Goal: Task Accomplishment & Management: Manage account settings

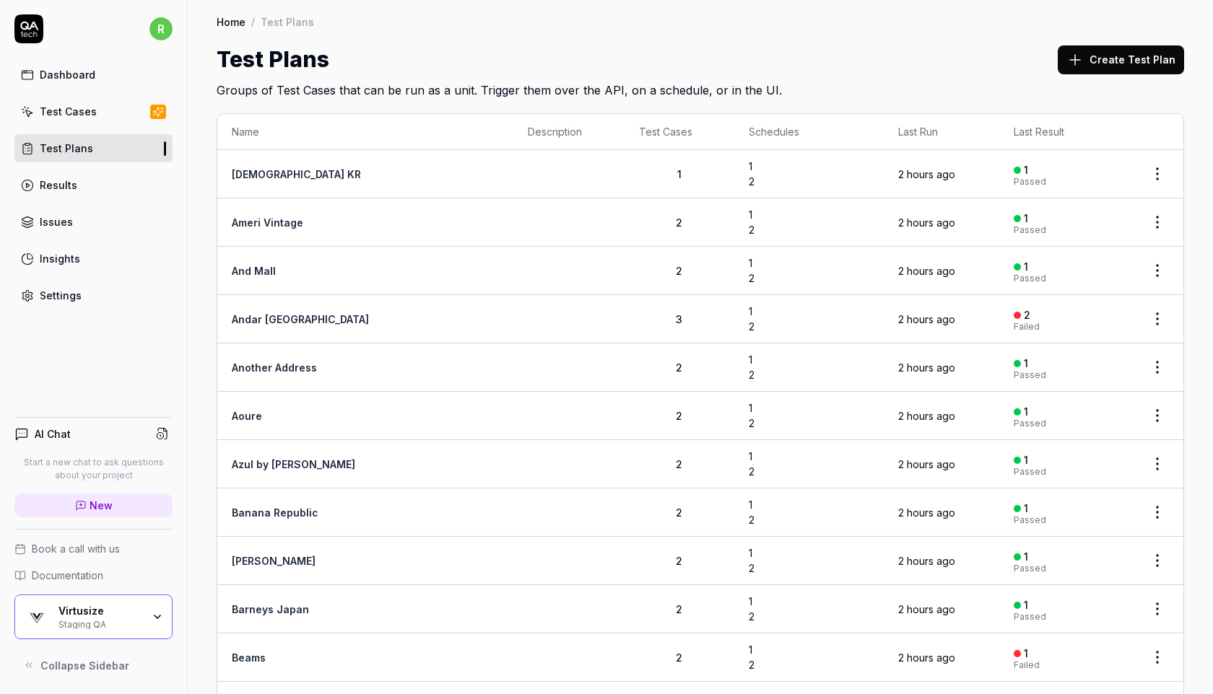
click at [78, 298] on div "Settings" at bounding box center [61, 295] width 42 height 15
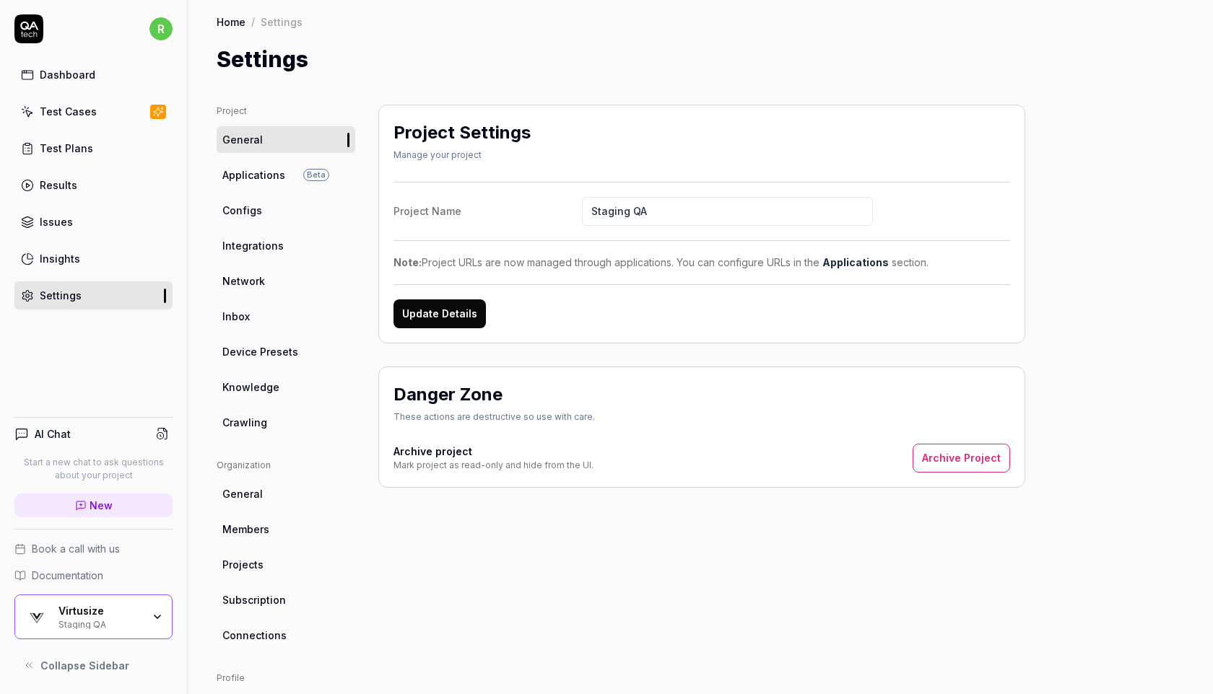
click at [276, 171] on span "Applications" at bounding box center [253, 174] width 63 height 15
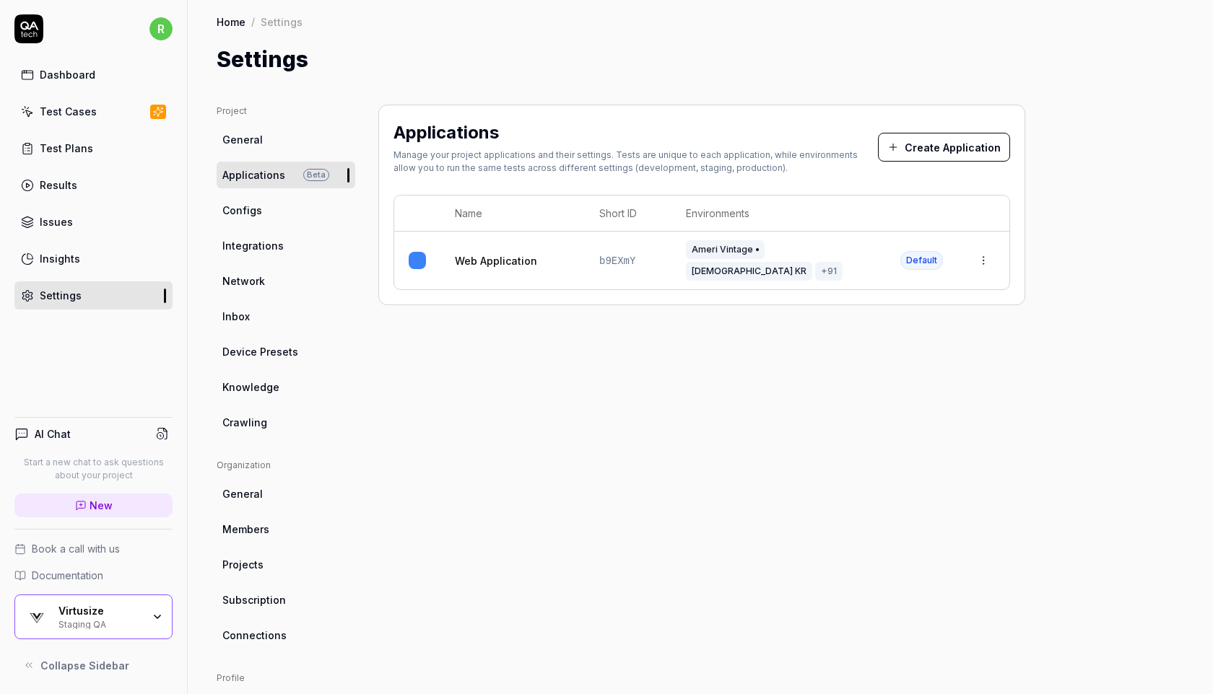
click at [979, 255] on html "r Dashboard Test Cases Test Plans Results Issues Insights Settings AI Chat Star…" at bounding box center [606, 347] width 1213 height 694
click at [889, 347] on div "Edit" at bounding box center [917, 347] width 169 height 32
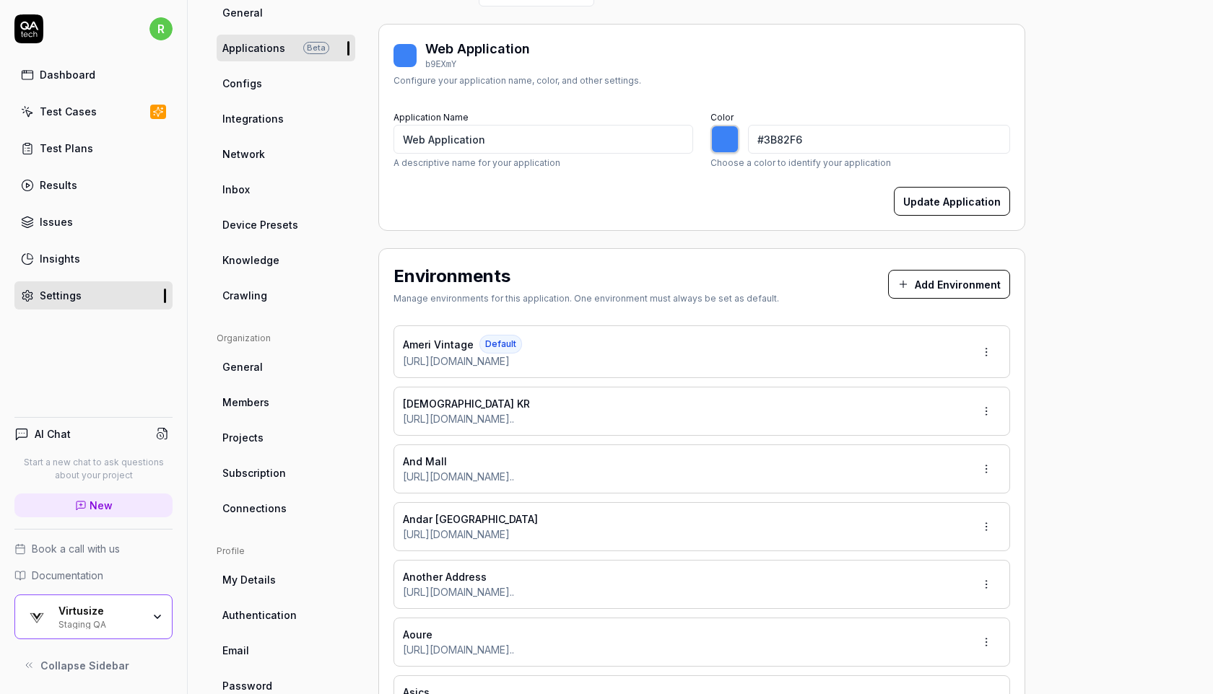
type input "*******"
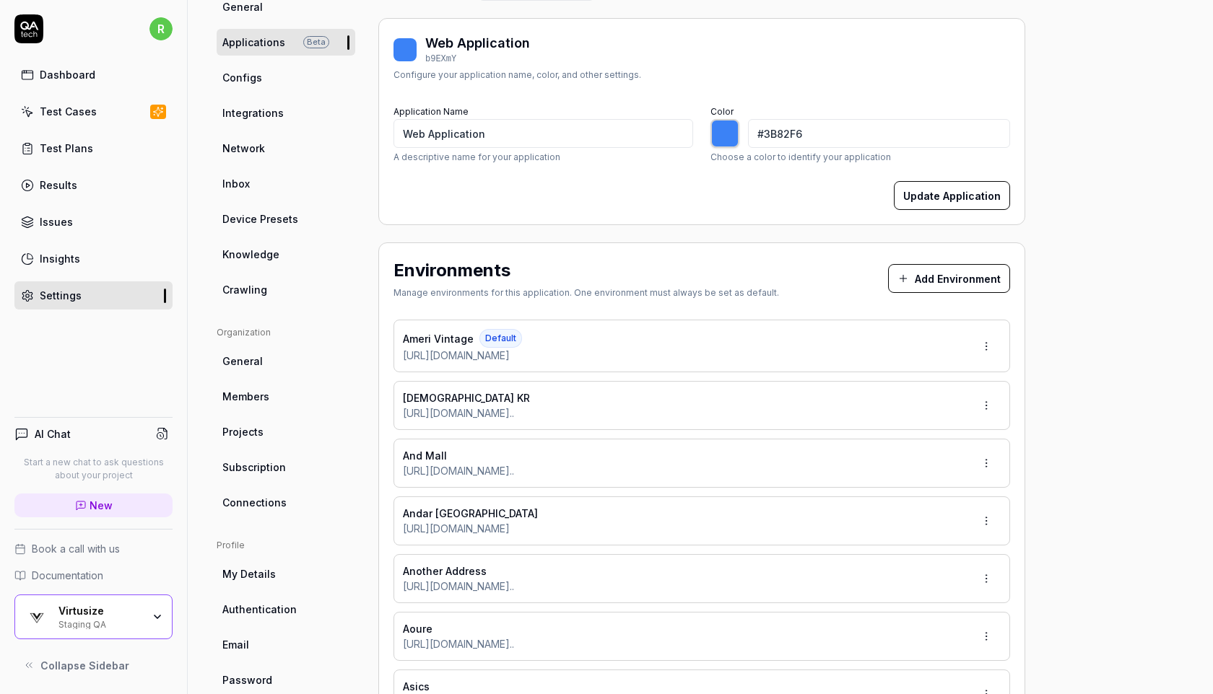
click at [987, 521] on html "r Dashboard Test Cases Test Plans Results Issues Insights Settings AI Chat Star…" at bounding box center [606, 347] width 1213 height 694
click at [920, 585] on span "Edit" at bounding box center [919, 586] width 19 height 15
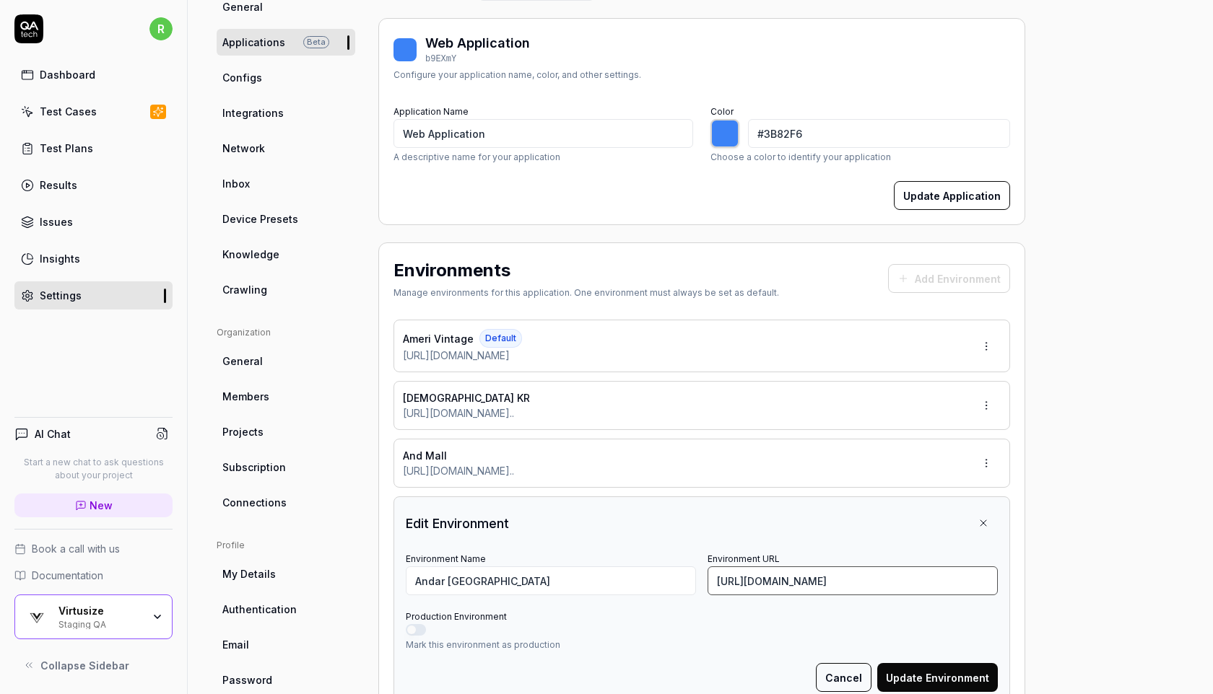
click at [769, 580] on input "[URL][DOMAIN_NAME]" at bounding box center [852, 581] width 290 height 29
paste input "collections/new-season/products/mildmooth-pants-new-open"
type input "[URL][DOMAIN_NAME]"
click at [894, 679] on button "Update Environment" at bounding box center [937, 677] width 121 height 29
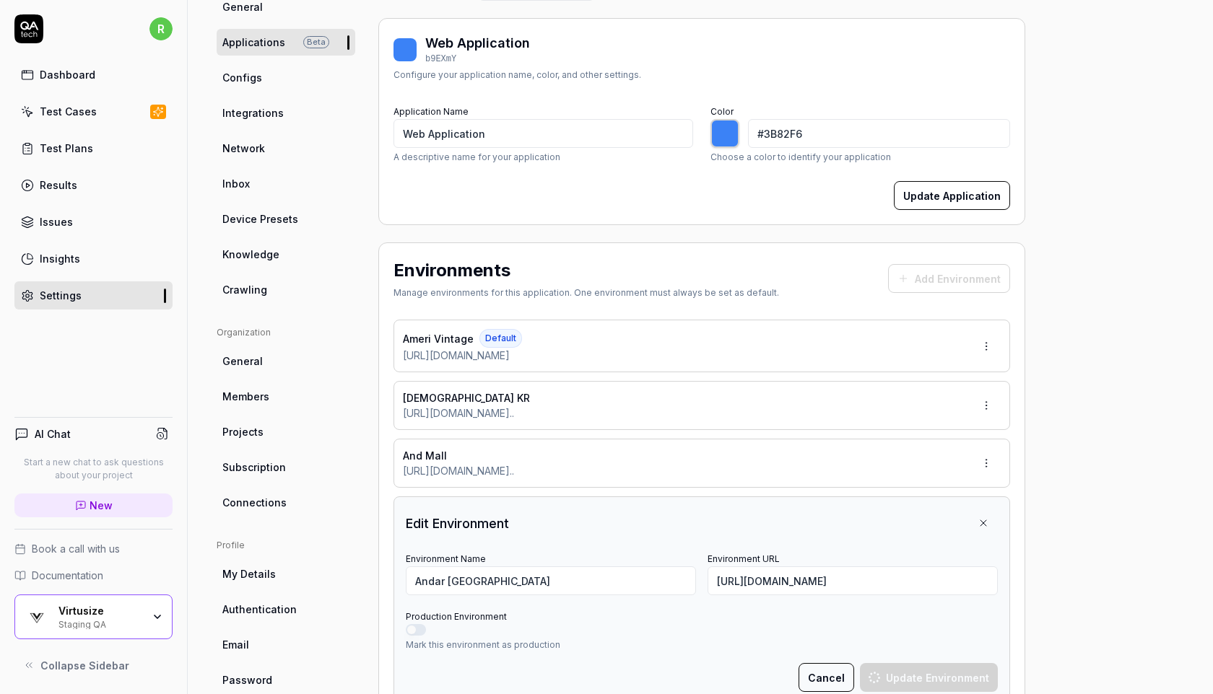
scroll to position [0, 0]
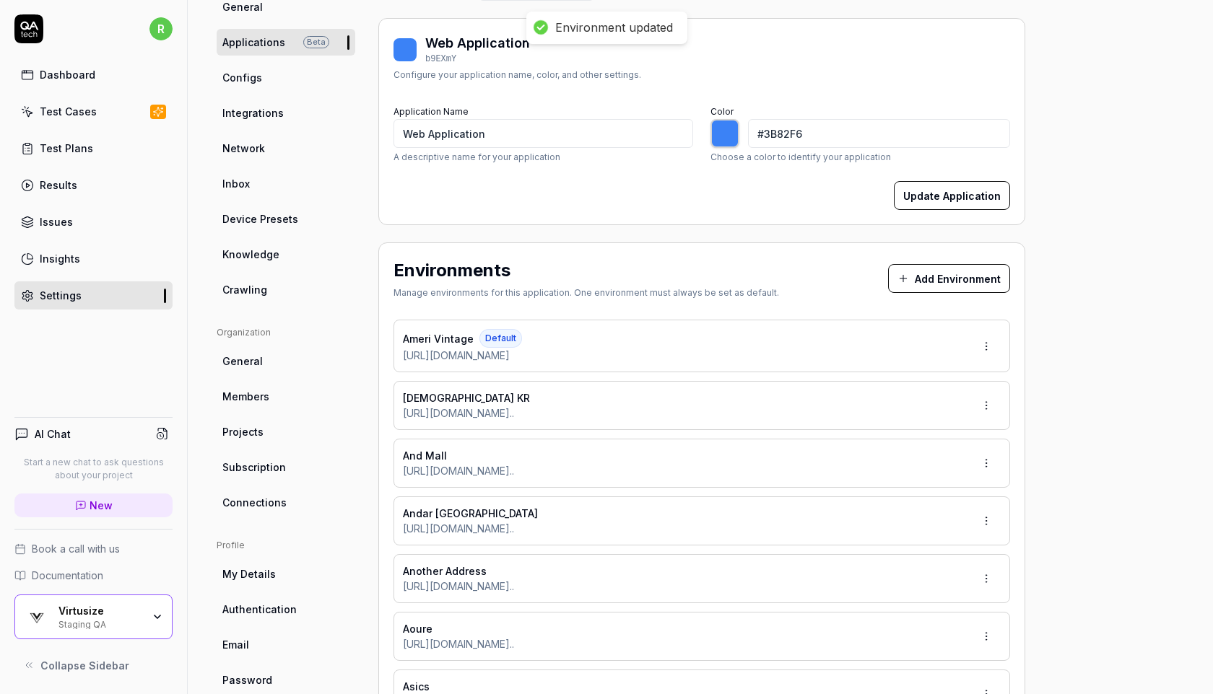
type input "*******"
click at [123, 103] on link "Test Cases" at bounding box center [93, 111] width 158 height 28
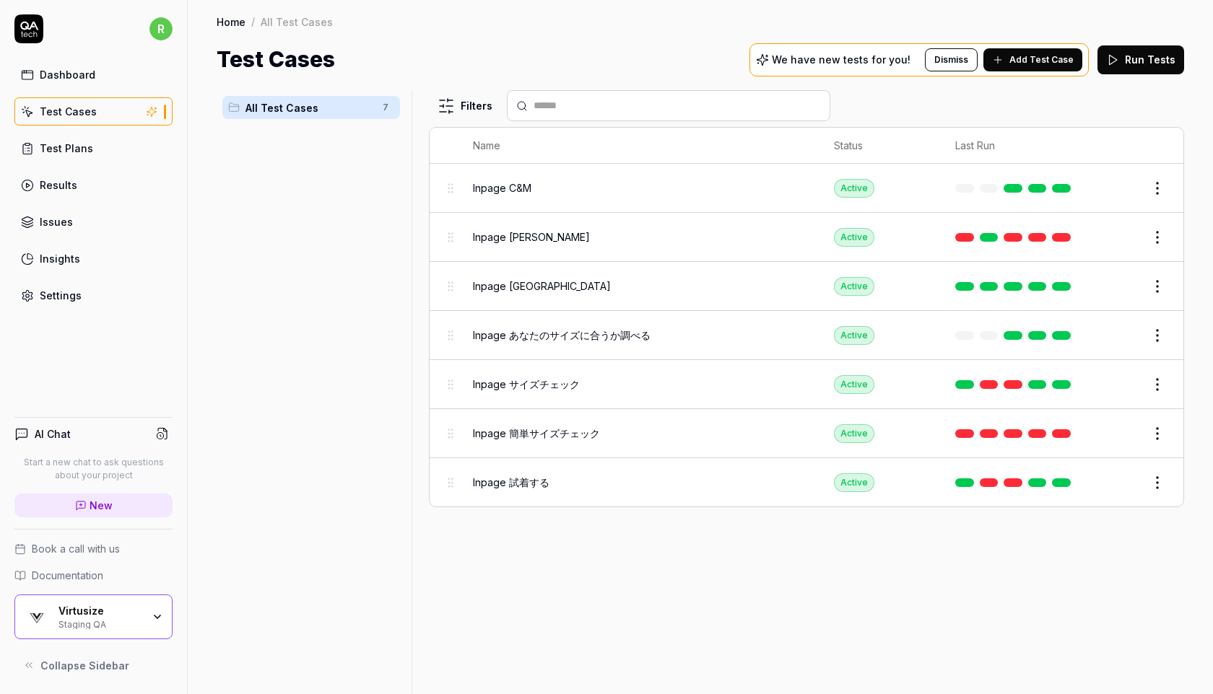
click at [94, 152] on link "Test Plans" at bounding box center [93, 148] width 158 height 28
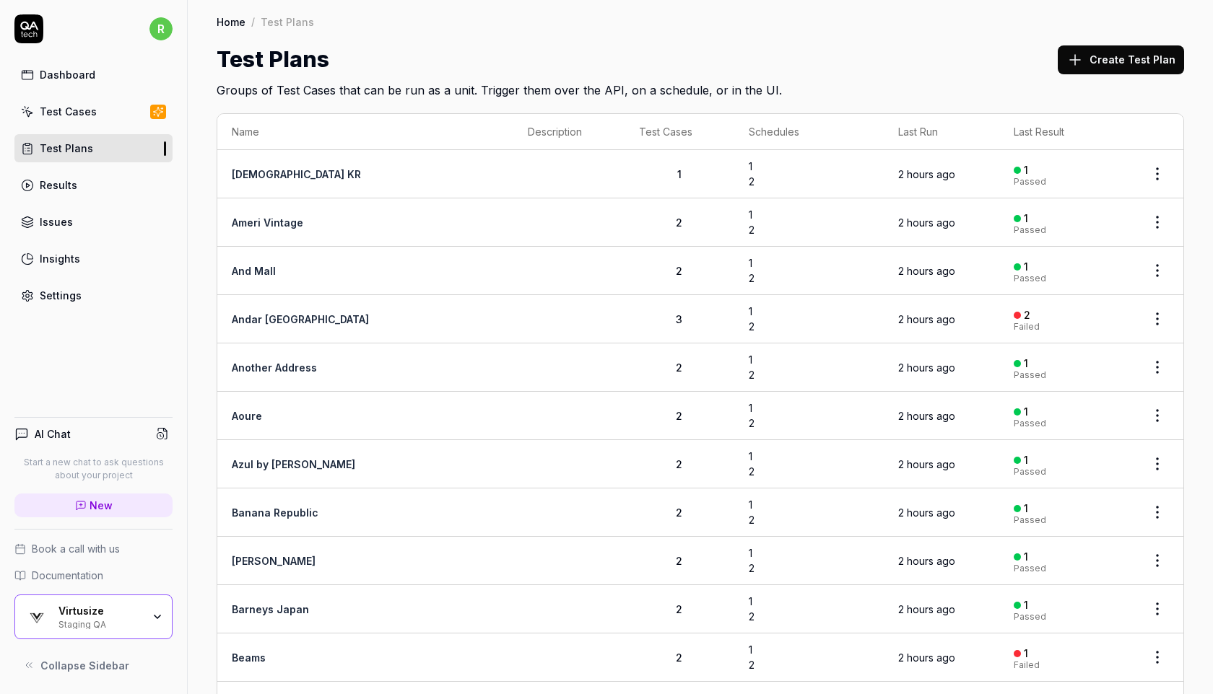
click at [1152, 320] on html "r Dashboard Test Cases Test Plans Results Issues Insights Settings AI Chat Star…" at bounding box center [606, 347] width 1213 height 694
click at [1087, 412] on span "Run Tests" at bounding box center [1080, 409] width 51 height 15
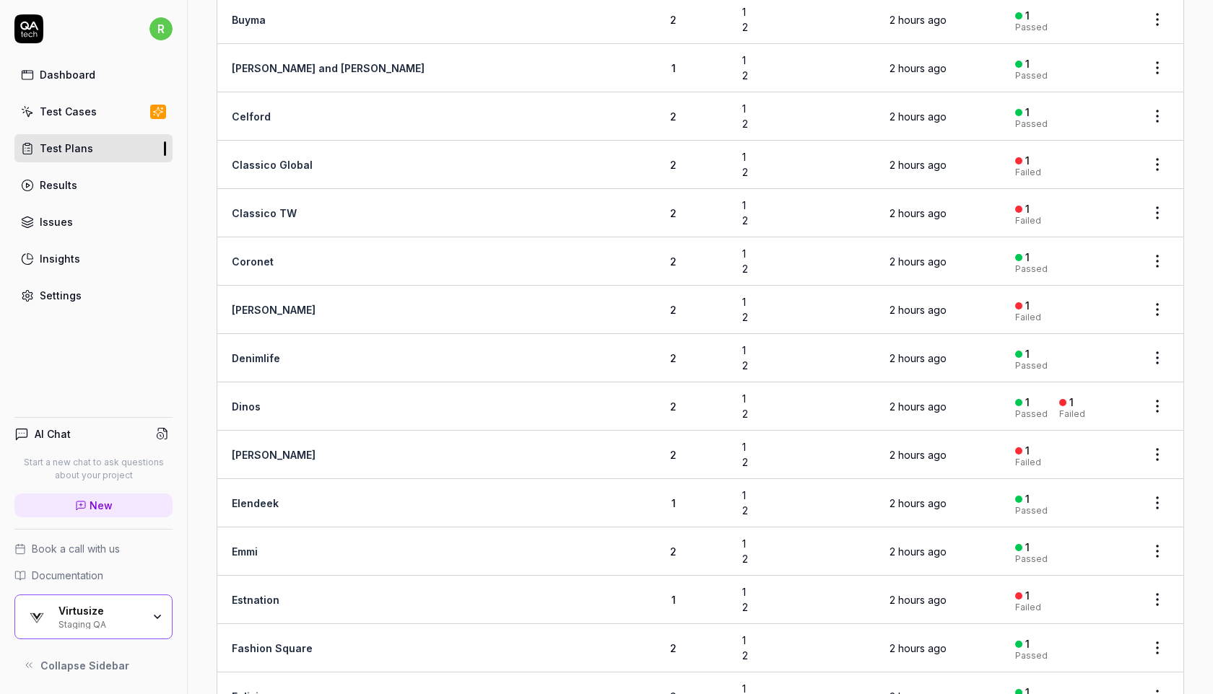
scroll to position [785, 0]
click at [1155, 206] on html "r Dashboard Test Cases Test Plans Results Issues Insights Settings AI Chat Star…" at bounding box center [606, 347] width 1213 height 694
click at [1087, 300] on span "Run Tests" at bounding box center [1080, 296] width 51 height 15
click at [1159, 154] on html "r Dashboard Test Cases Test Plans Results Issues Insights Settings AI Chat Star…" at bounding box center [606, 347] width 1213 height 694
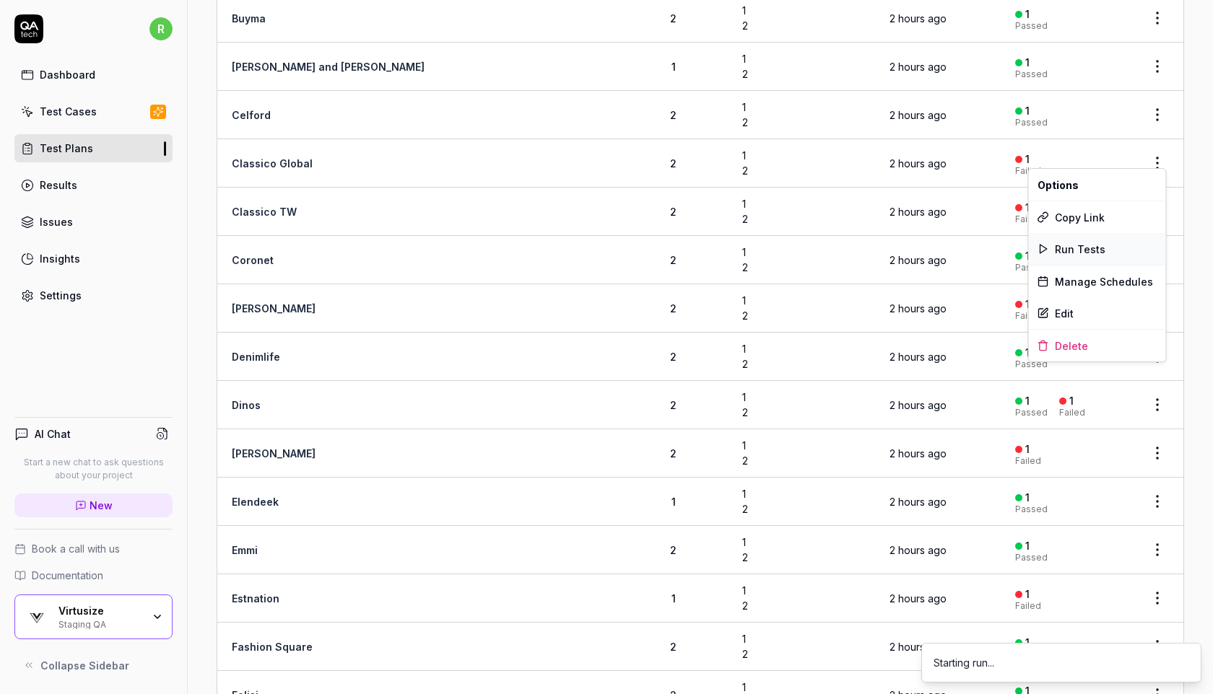
click at [1094, 246] on span "Run Tests" at bounding box center [1080, 249] width 51 height 15
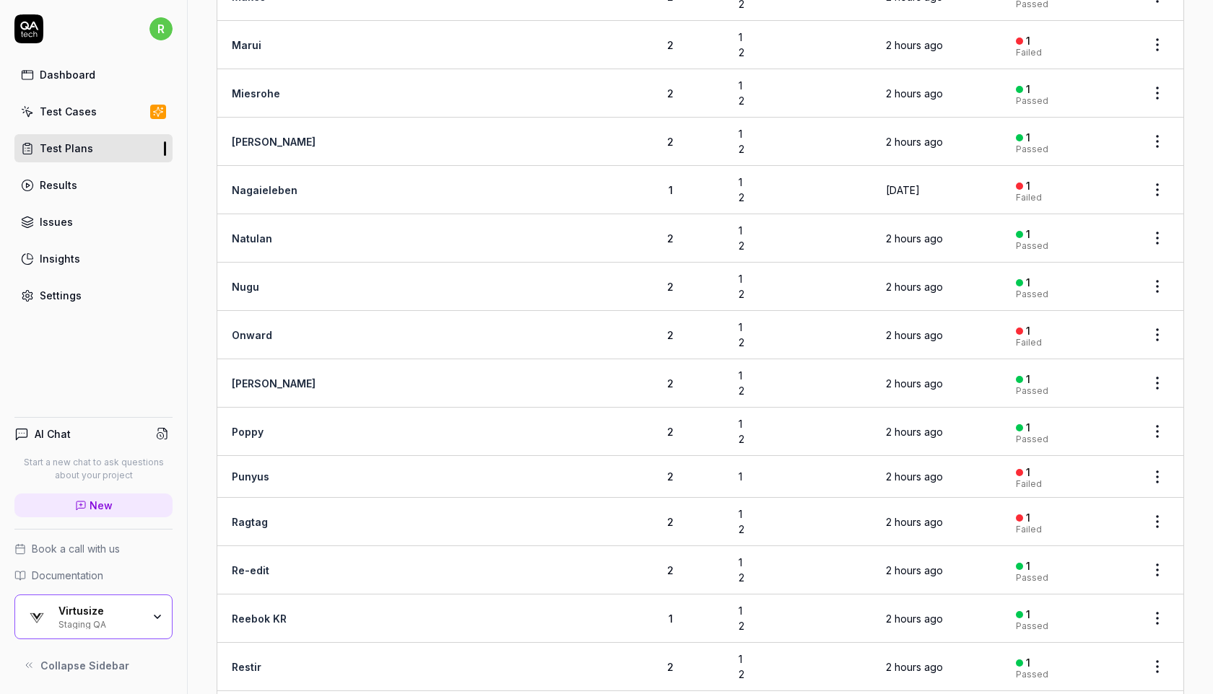
scroll to position [2481, 0]
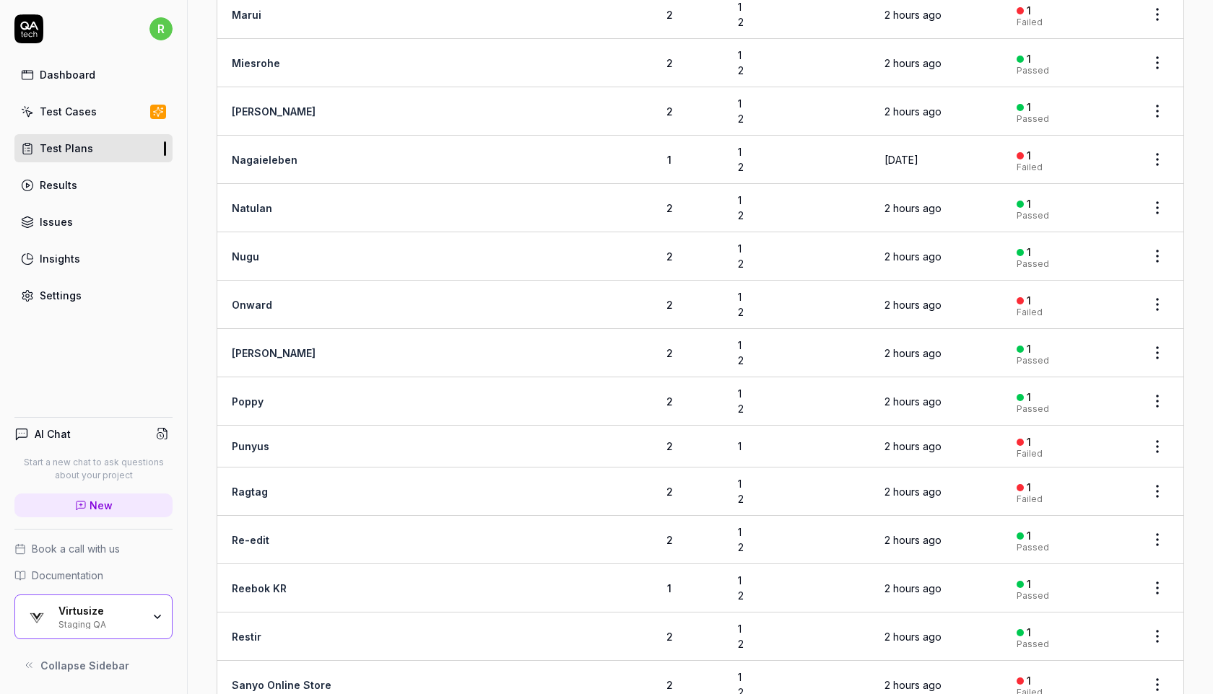
click at [95, 300] on link "Settings" at bounding box center [93, 296] width 158 height 28
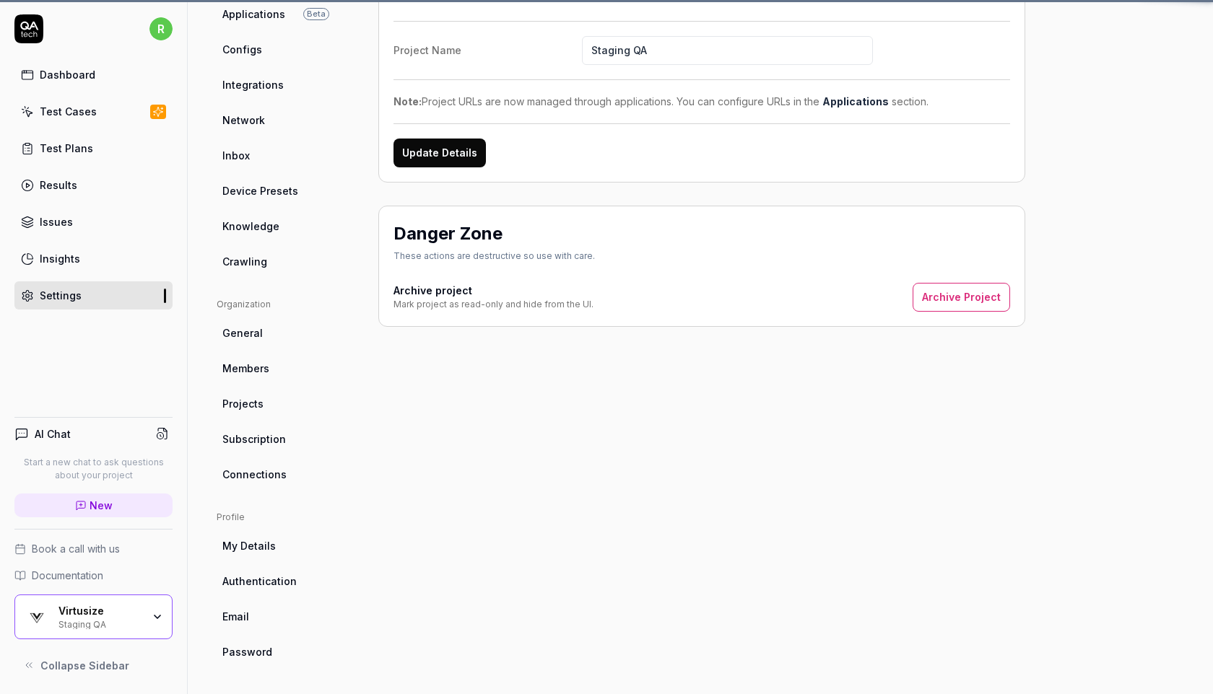
scroll to position [105, 0]
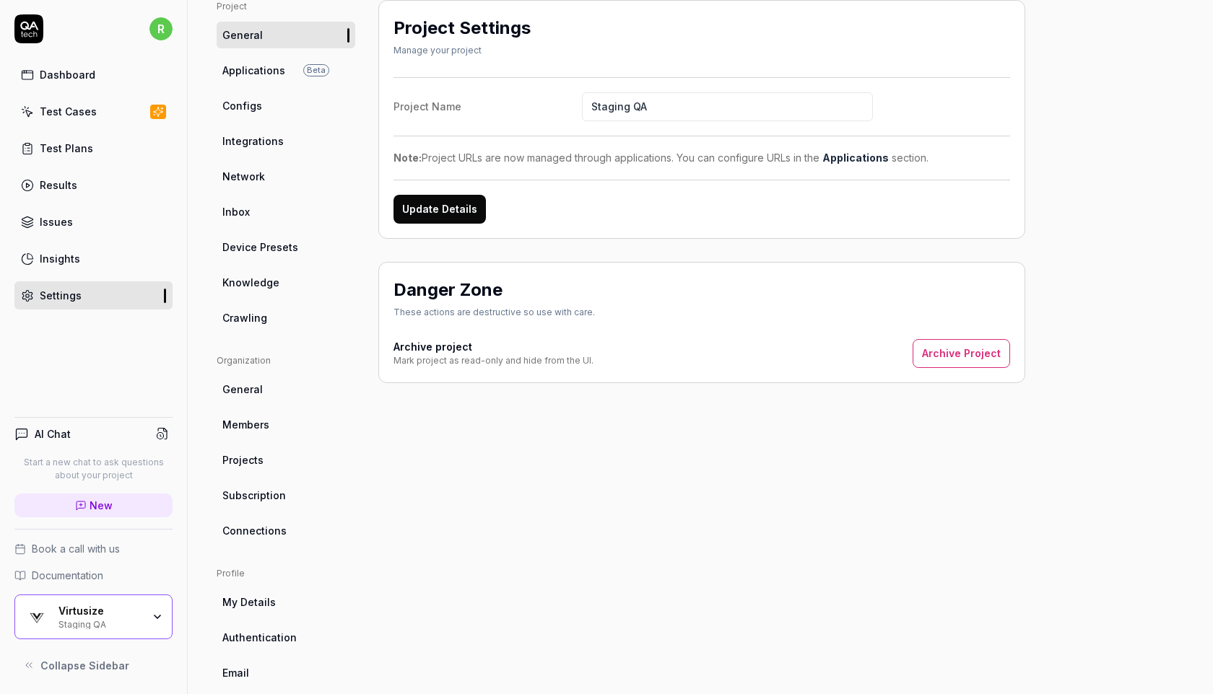
click at [337, 72] on link "Applications Beta" at bounding box center [286, 70] width 139 height 27
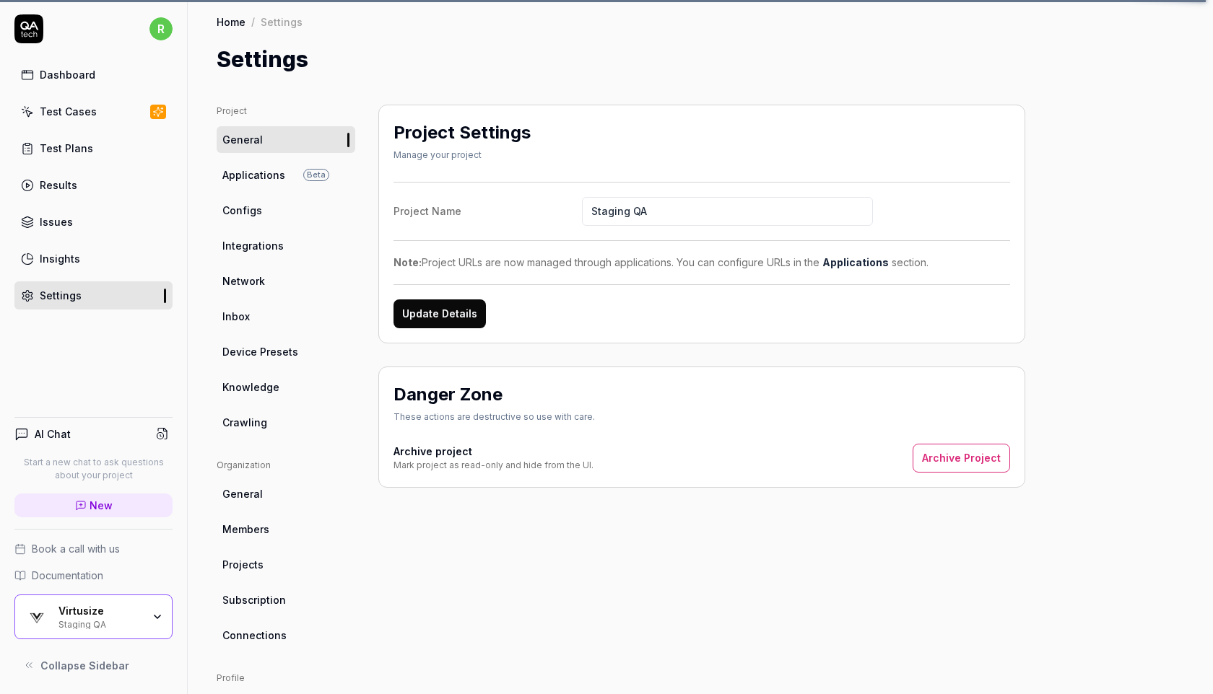
click at [299, 168] on link "Applications Beta" at bounding box center [286, 175] width 139 height 27
click at [263, 172] on span "Applications" at bounding box center [253, 174] width 63 height 15
click at [452, 79] on div "Project General Applications Beta Configs Integrations Network Inbox Device Pre…" at bounding box center [700, 466] width 1025 height 780
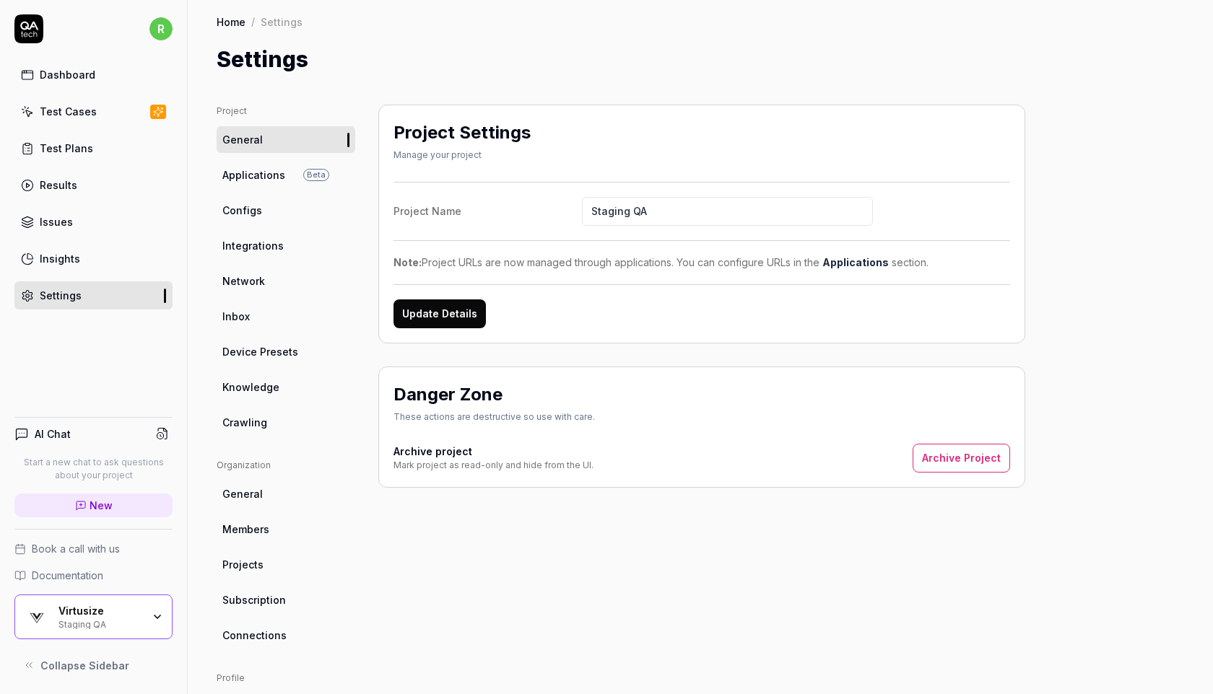
click at [287, 170] on link "Applications Beta" at bounding box center [286, 175] width 139 height 27
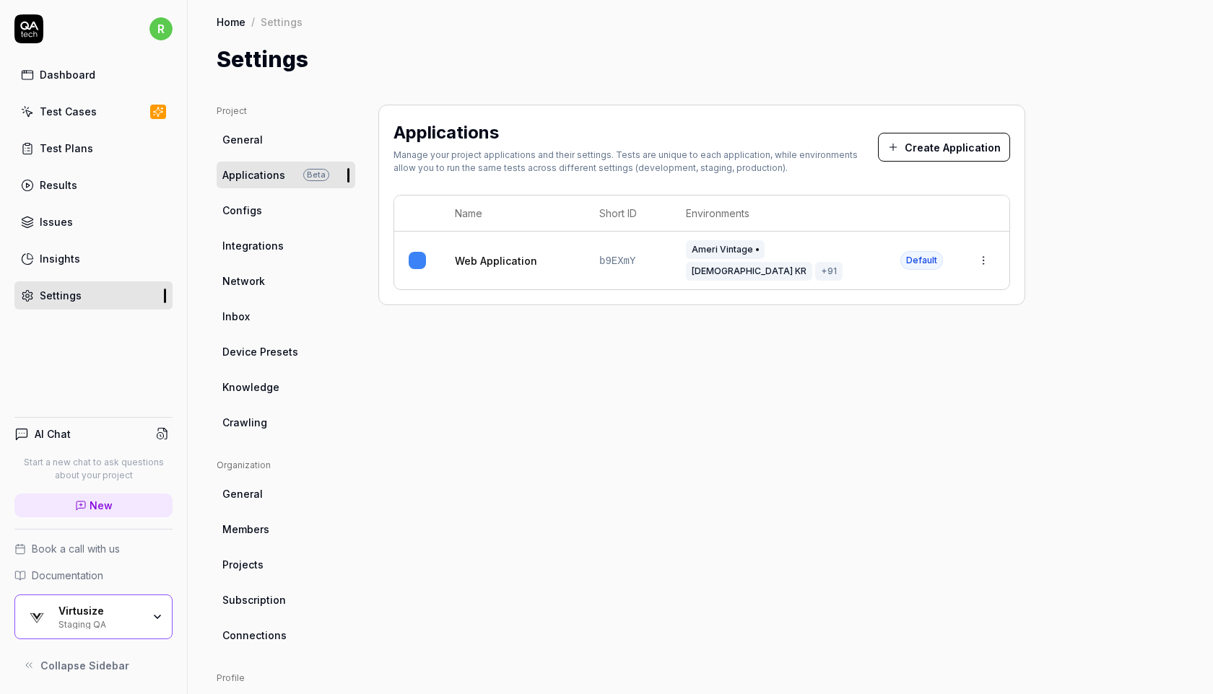
click at [977, 253] on html "r Dashboard Test Cases Test Plans Results Issues Insights Settings AI Chat Star…" at bounding box center [606, 347] width 1213 height 694
click at [879, 347] on div "Edit" at bounding box center [917, 347] width 169 height 32
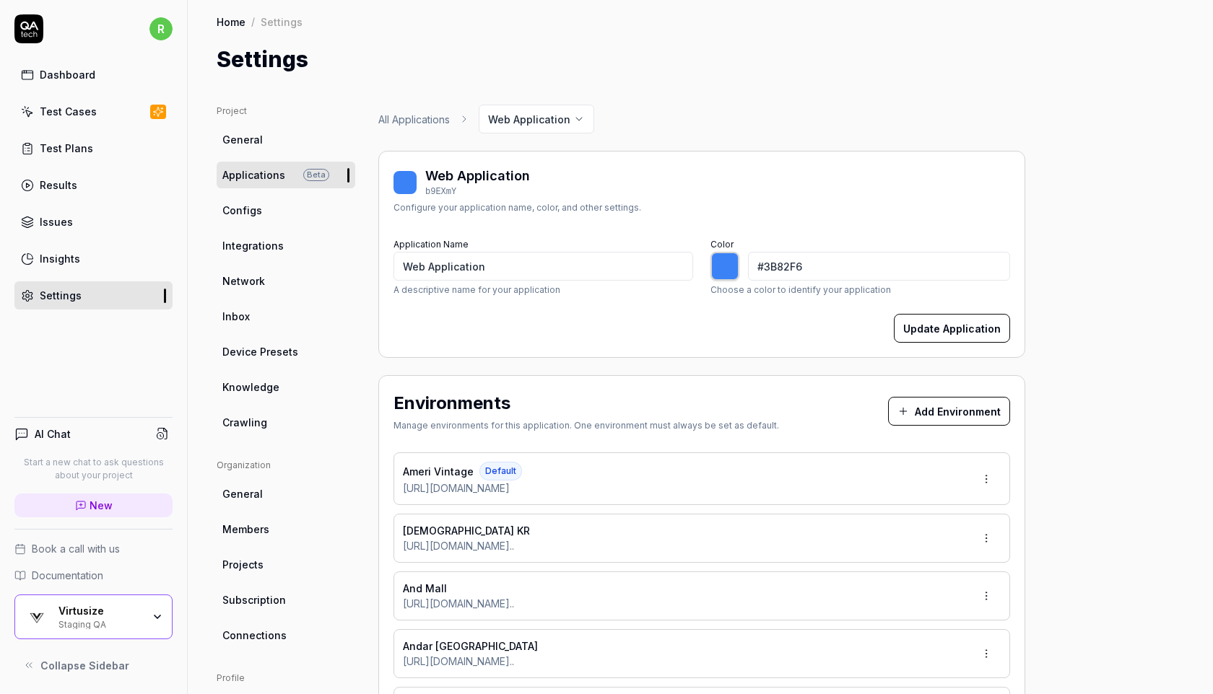
type input "*******"
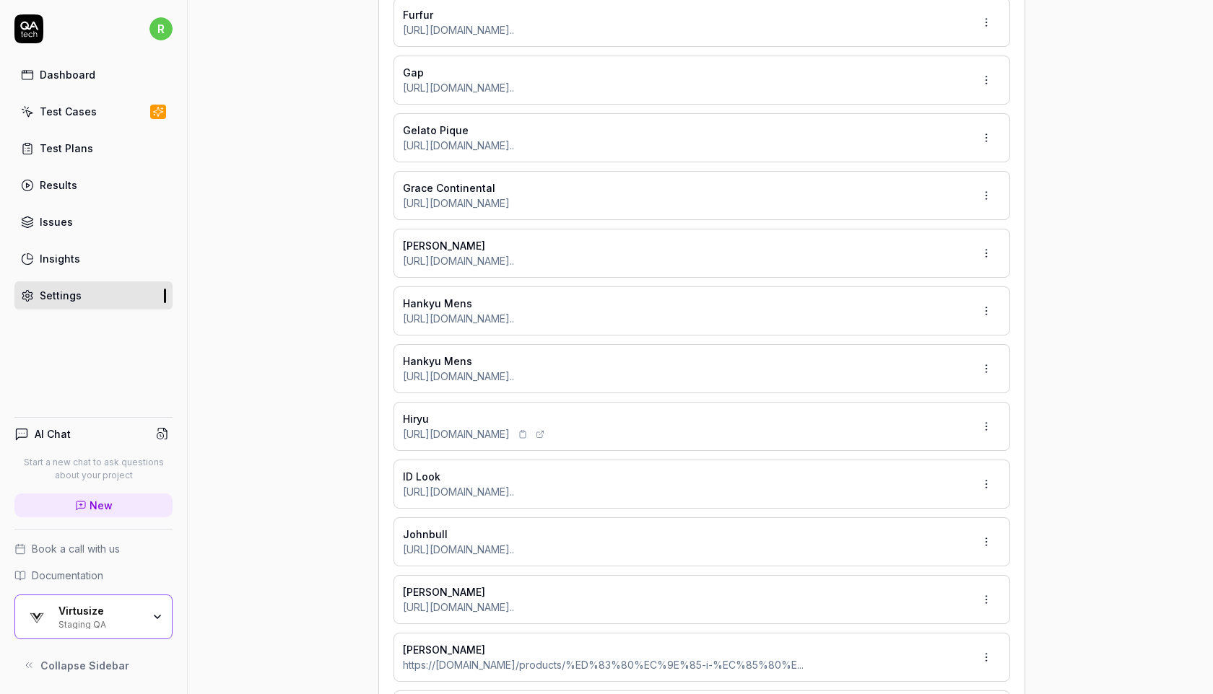
scroll to position [2827, 0]
click at [984, 364] on html "r Dashboard Test Cases Test Plans Results Issues Insights Settings AI Chat Star…" at bounding box center [606, 347] width 1213 height 694
click at [905, 429] on div "Edit" at bounding box center [941, 434] width 114 height 32
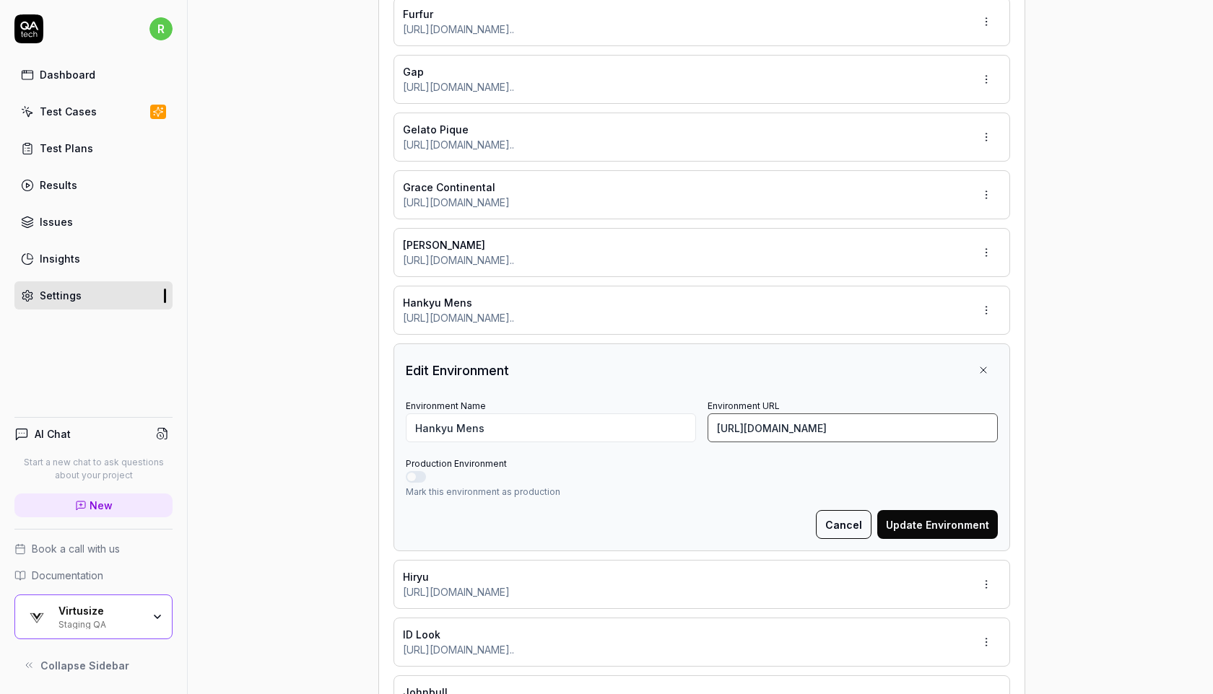
click at [841, 423] on input "https://web.hh-online.jp/hankyu-mens/goods/index.html?ggcd=505891788&vs-staging" at bounding box center [852, 428] width 290 height 29
paste input "7518867"
type input "https://web.hh-online.jp/hankyu-mens/goods/index.html?ggcd=507518867?vs-staging"
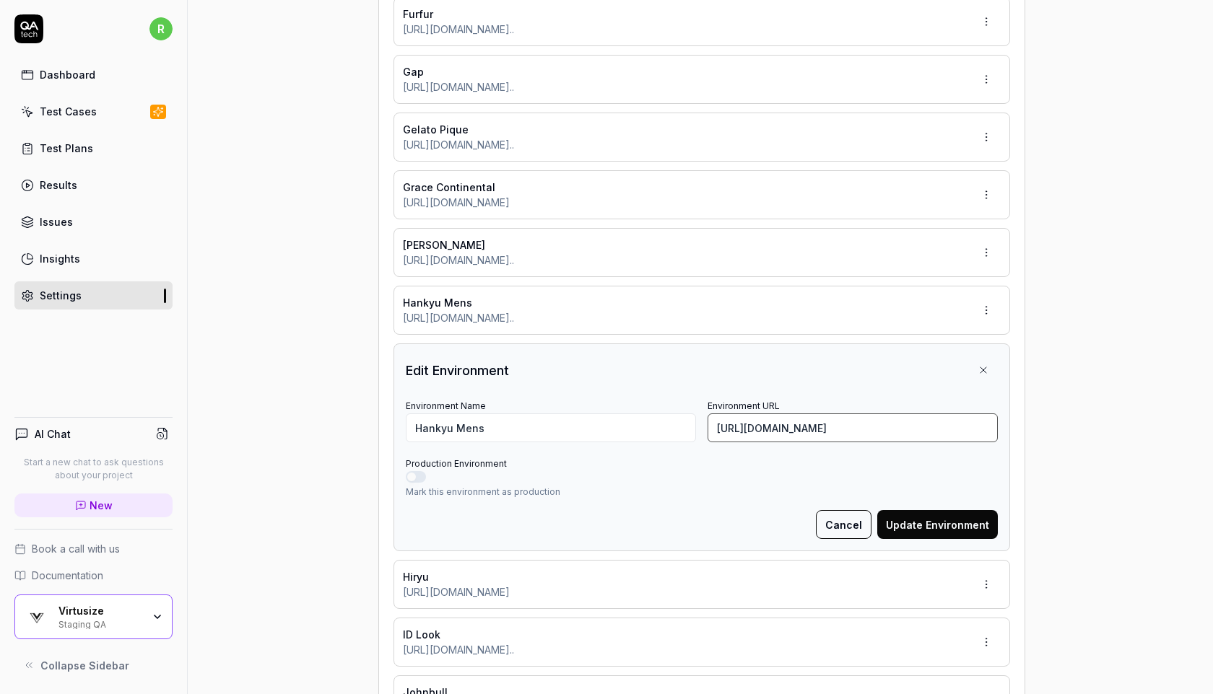
type input "*******"
click at [951, 429] on input "https://web.hh-online.jp/hankyu-mens/goods/index.html?ggcd=507518867?vs-staging" at bounding box center [852, 428] width 290 height 29
paste input
type input "https://web.hh-online.jp/hankyu-mens/goods/index.html?ggcd=507518867&vs-staging"
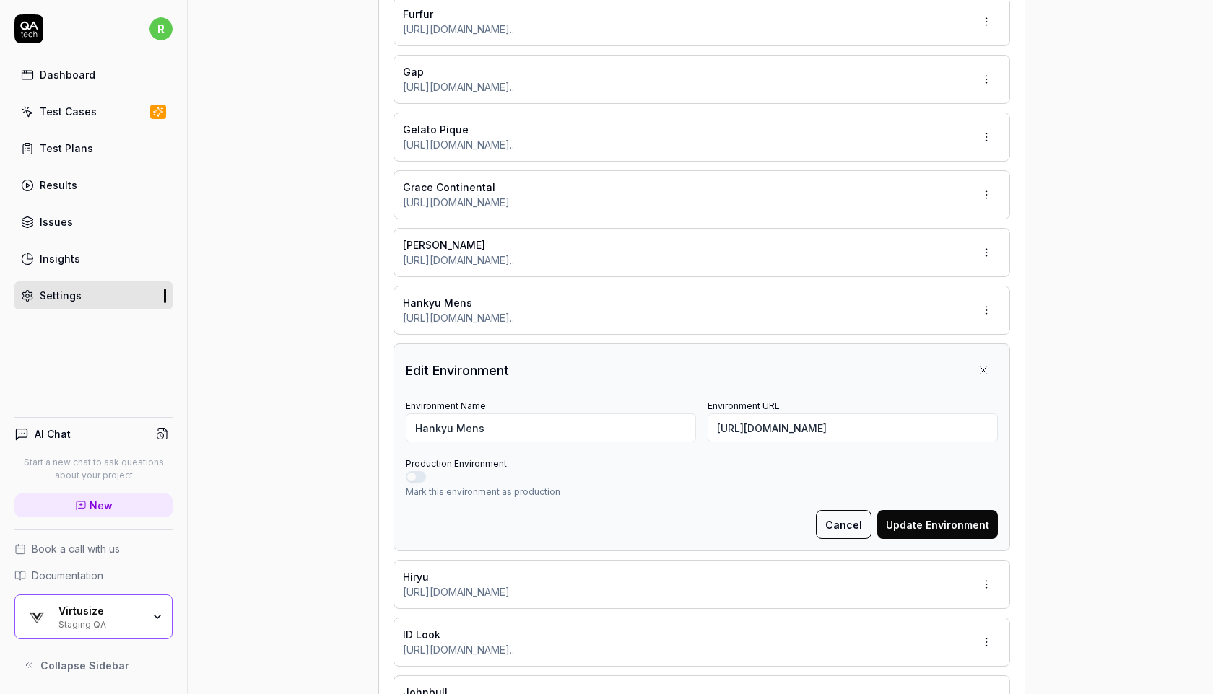
click at [960, 521] on button "Update Environment" at bounding box center [937, 524] width 121 height 29
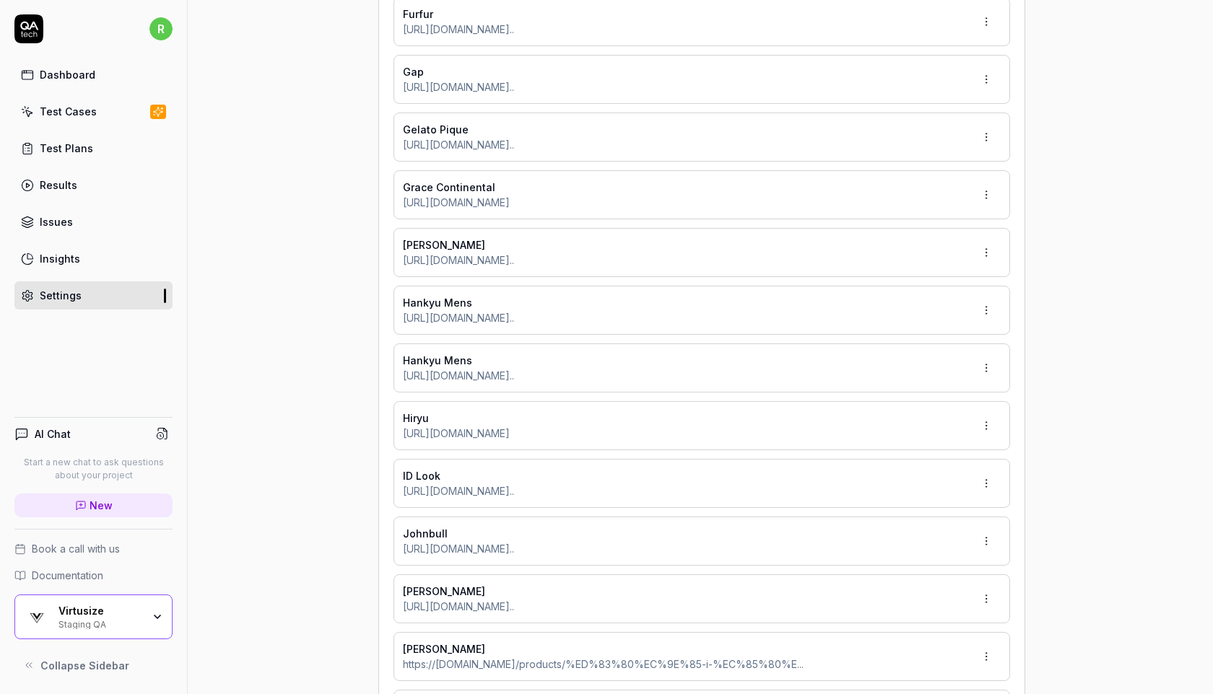
type input "*******"
